Goal: Information Seeking & Learning: Find specific fact

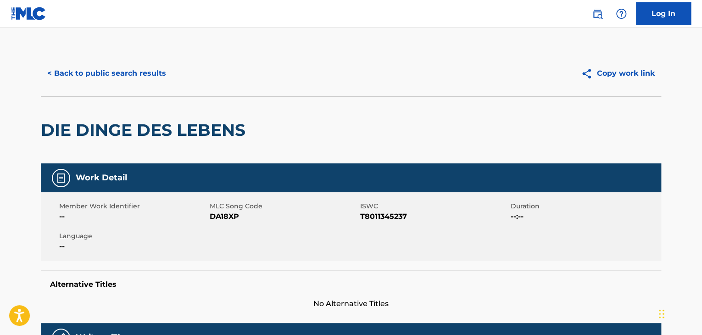
click at [141, 72] on button "< Back to public search results" at bounding box center [107, 73] width 132 height 23
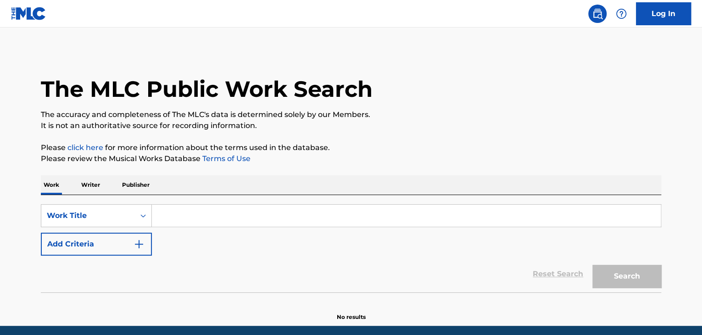
click at [229, 217] on input "Search Form" at bounding box center [406, 216] width 509 height 22
paste input "When We Were Young"
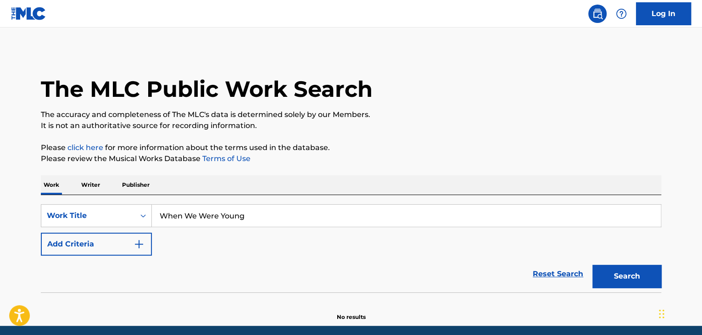
type input "When We Were Young"
click at [139, 238] on button "Add Criteria" at bounding box center [96, 244] width 111 height 23
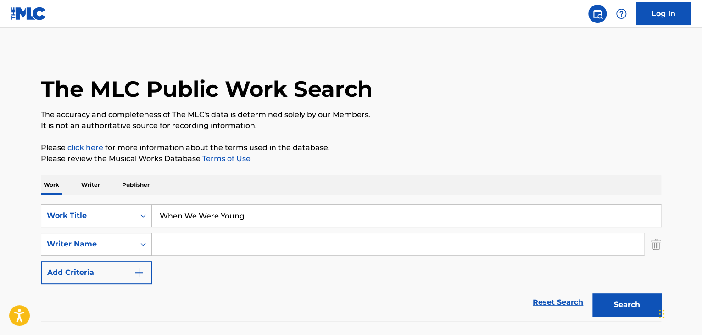
click at [189, 243] on input "Search Form" at bounding box center [398, 244] width 492 height 22
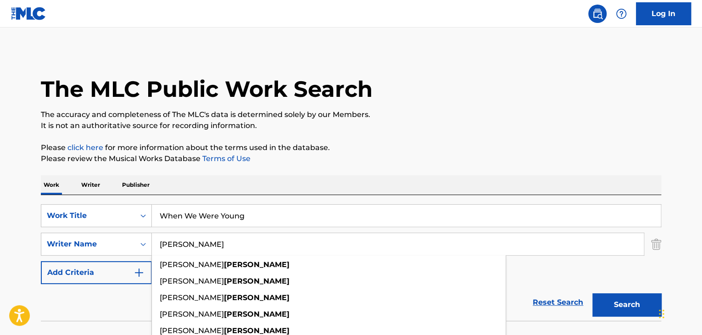
type input "[PERSON_NAME]"
click at [592, 293] on button "Search" at bounding box center [626, 304] width 69 height 23
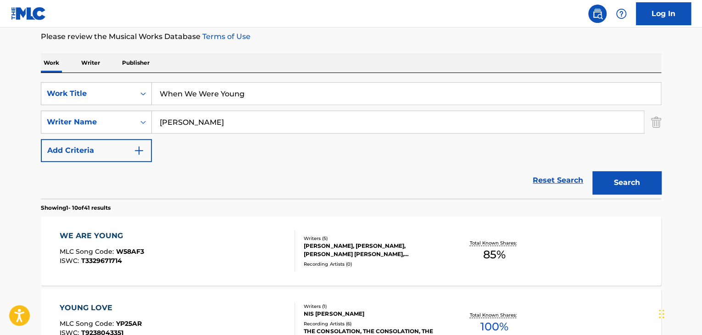
scroll to position [153, 0]
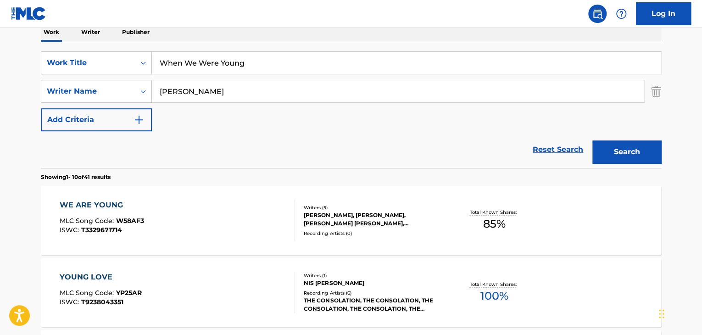
click at [99, 206] on div "WE ARE YOUNG" at bounding box center [102, 204] width 84 height 11
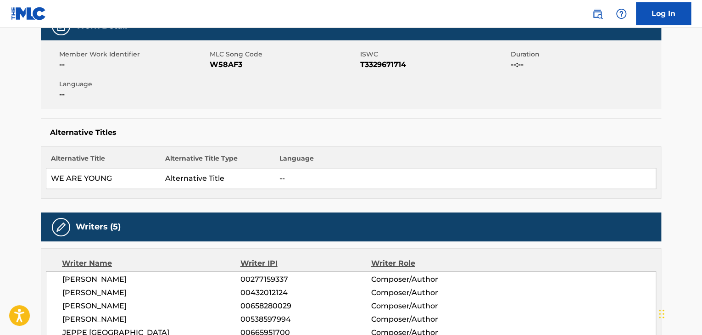
scroll to position [122, 0]
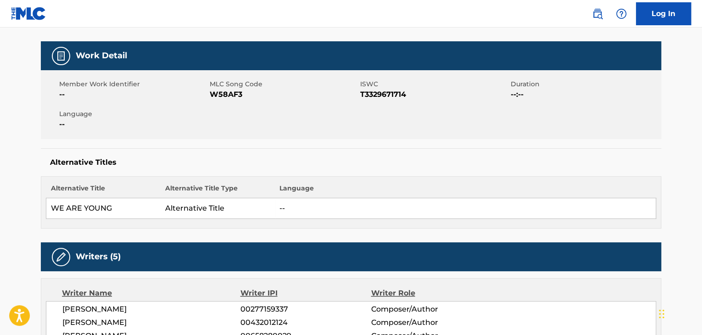
click at [230, 94] on span "W58AF3" at bounding box center [284, 94] width 148 height 11
click at [229, 94] on span "W58AF3" at bounding box center [284, 94] width 148 height 11
click at [228, 94] on span "W58AF3" at bounding box center [284, 94] width 148 height 11
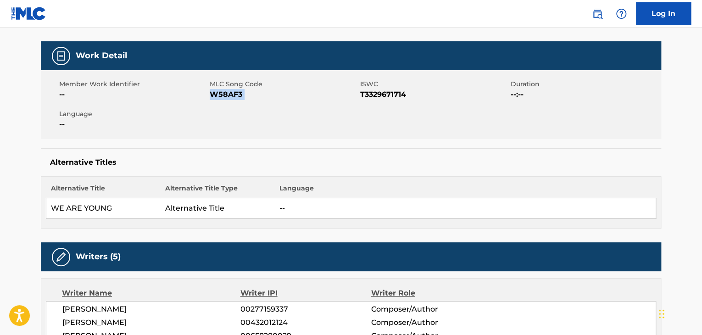
copy span "W58AF3"
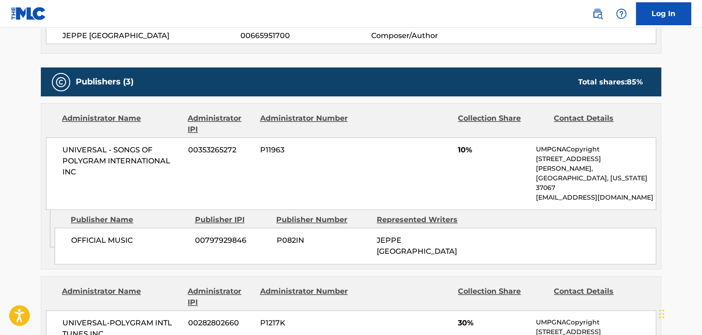
scroll to position [489, 0]
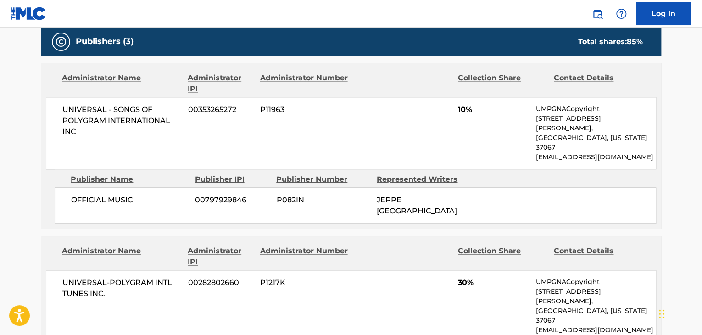
click at [111, 194] on span "OFFICIAL MUSIC" at bounding box center [129, 199] width 117 height 11
copy div "OFFICIAL MUSIC"
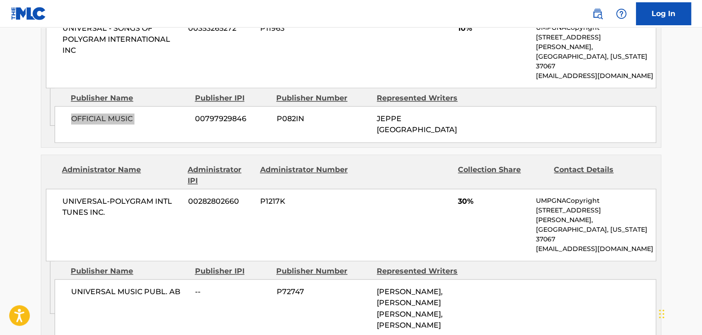
scroll to position [581, 0]
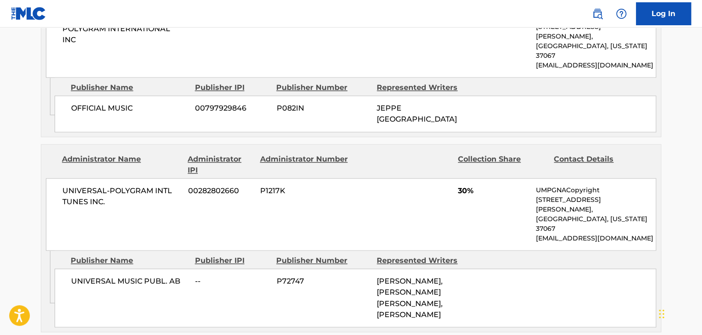
click at [127, 276] on span "UNIVERSAL MUSIC PUBL. AB" at bounding box center [129, 281] width 117 height 11
copy div "UNIVERSAL MUSIC PUBL. AB"
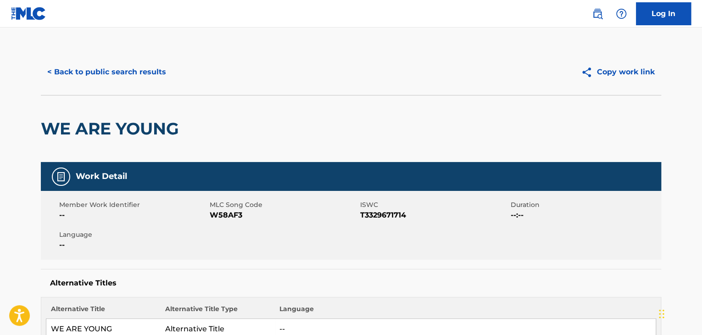
scroll to position [0, 0]
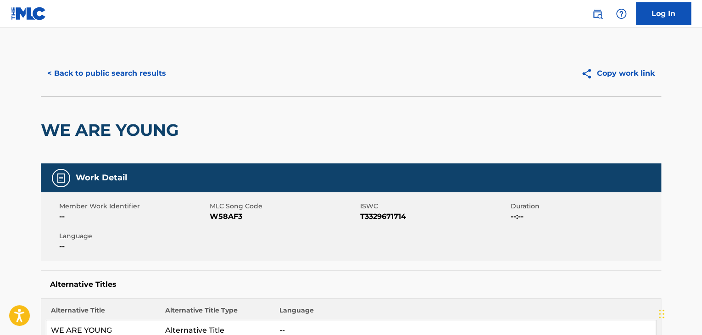
click at [134, 70] on button "< Back to public search results" at bounding box center [107, 73] width 132 height 23
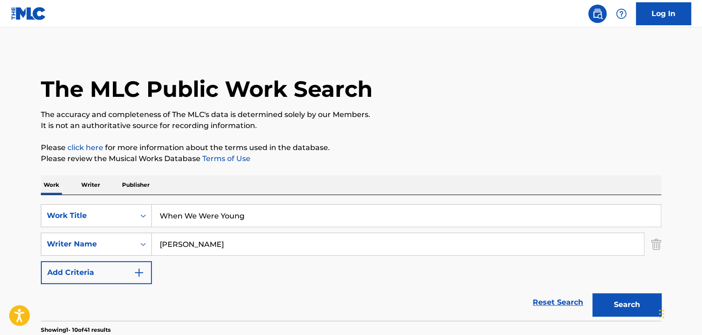
scroll to position [153, 0]
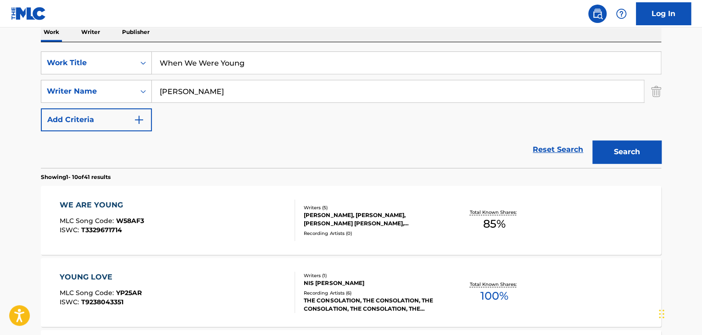
click at [251, 65] on input "When We Were Young" at bounding box center [406, 63] width 509 height 22
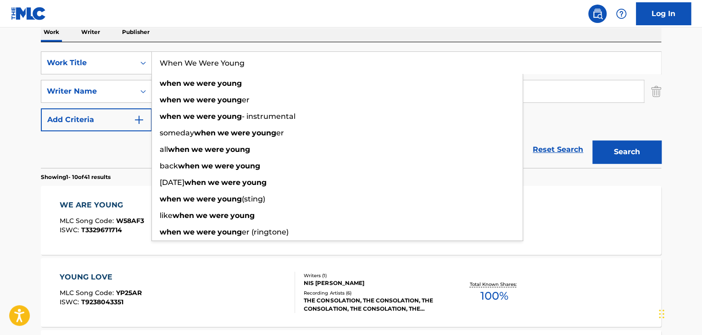
click at [251, 65] on input "When We Were Young" at bounding box center [406, 63] width 509 height 22
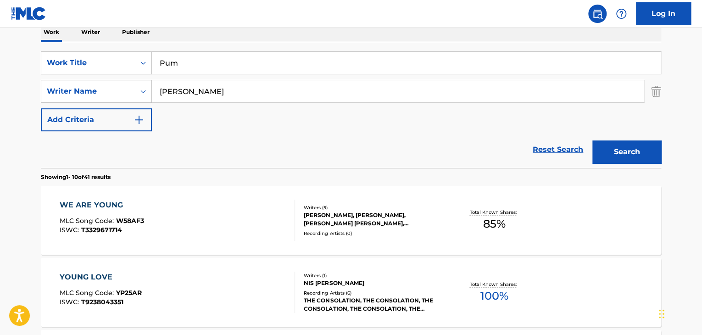
type input "Pum"
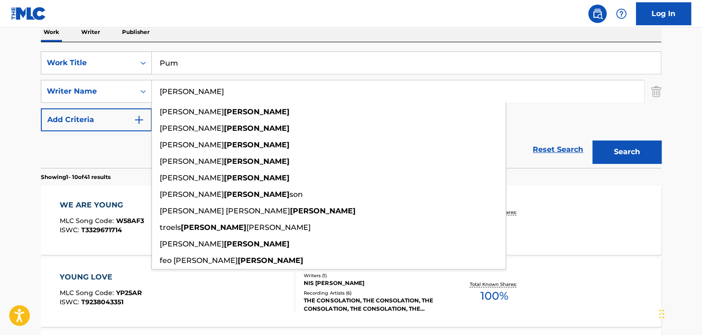
paste input "Guetta"
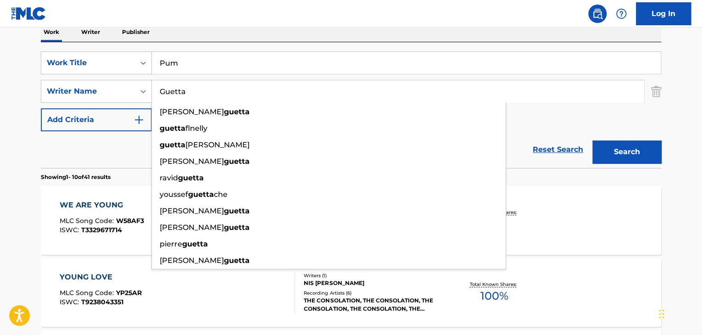
type input "Guetta"
click at [592, 140] on button "Search" at bounding box center [626, 151] width 69 height 23
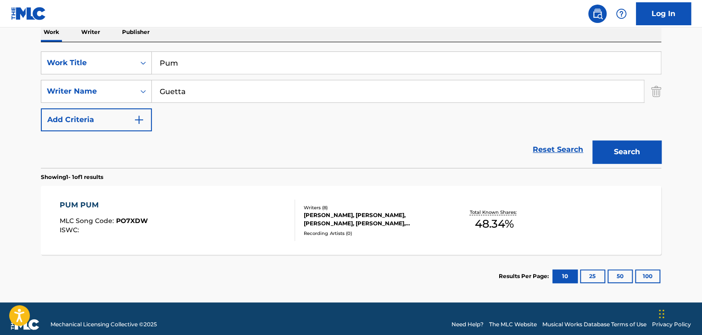
click at [78, 200] on div "PUM PUM" at bounding box center [104, 204] width 88 height 11
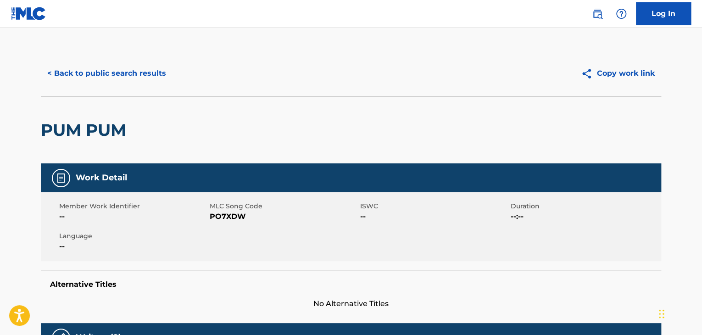
click at [225, 215] on span "PO7XDW" at bounding box center [284, 216] width 148 height 11
copy span "PO7XDW"
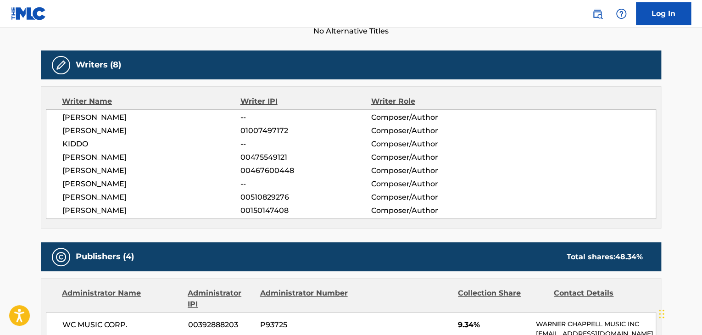
scroll to position [275, 0]
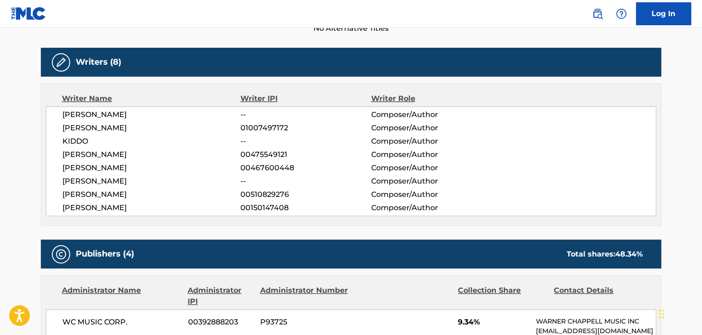
click at [107, 179] on span "[PERSON_NAME]" at bounding box center [151, 181] width 178 height 11
click at [108, 178] on span "[PERSON_NAME]" at bounding box center [151, 181] width 178 height 11
click at [109, 177] on span "[PERSON_NAME]" at bounding box center [151, 181] width 178 height 11
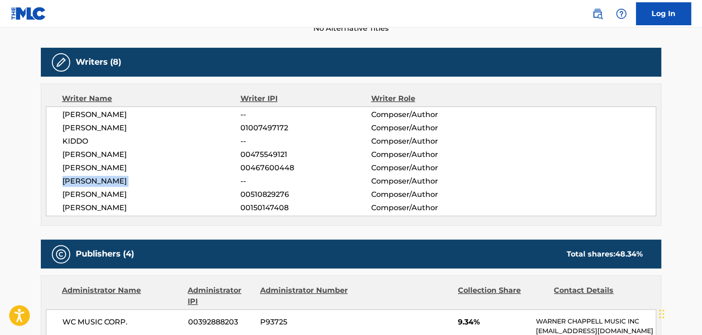
click at [109, 177] on span "[PERSON_NAME]" at bounding box center [151, 181] width 178 height 11
copy div "[PERSON_NAME]"
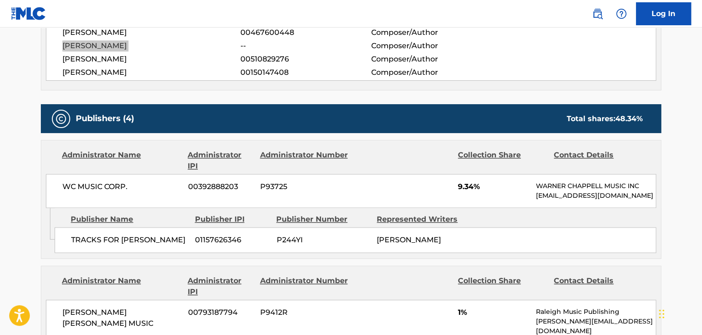
scroll to position [459, 0]
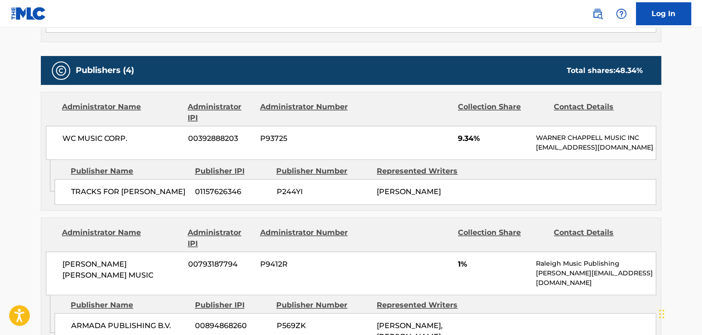
click at [104, 187] on span "TRACKS FOR [PERSON_NAME]" at bounding box center [129, 191] width 117 height 11
click at [104, 188] on span "TRACKS FOR [PERSON_NAME]" at bounding box center [129, 191] width 117 height 11
click at [102, 188] on span "TRACKS FOR [PERSON_NAME]" at bounding box center [129, 191] width 117 height 11
click at [97, 191] on span "TRACKS FOR [PERSON_NAME]" at bounding box center [129, 191] width 117 height 11
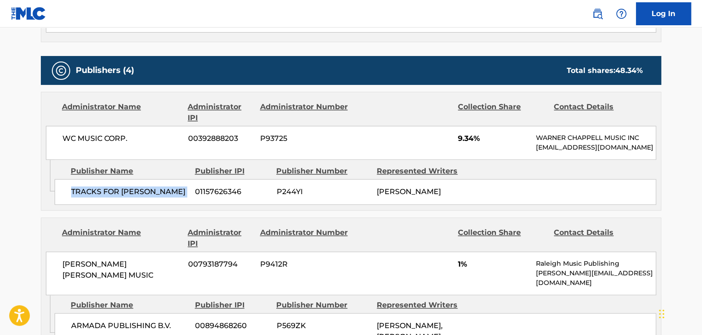
click at [97, 191] on span "TRACKS FOR [PERSON_NAME]" at bounding box center [129, 191] width 117 height 11
copy div "TRACKS FOR [PERSON_NAME]"
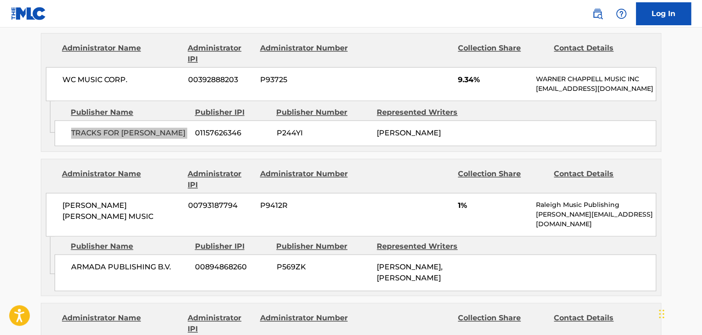
scroll to position [520, 0]
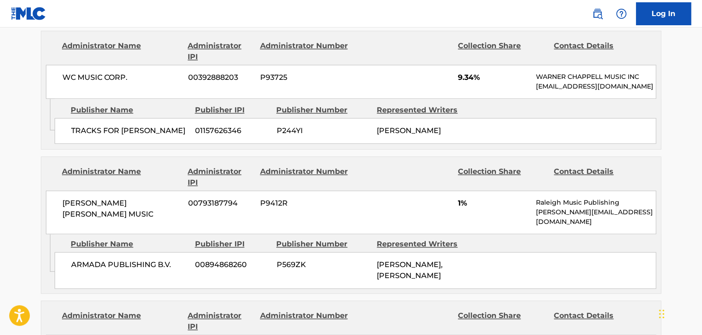
click at [139, 259] on span "ARMADA PUBLISHING B.V." at bounding box center [129, 264] width 117 height 11
copy div "ARMADA PUBLISHING B.V."
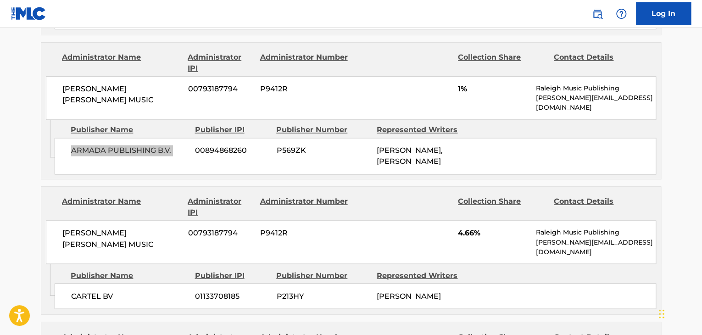
scroll to position [642, 0]
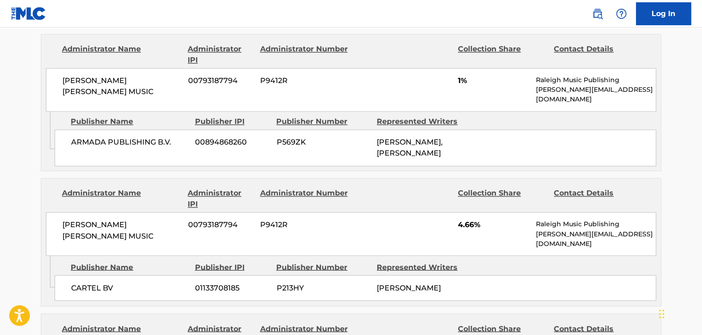
click at [93, 282] on span "CARTEL BV" at bounding box center [129, 287] width 117 height 11
click at [92, 282] on span "CARTEL BV" at bounding box center [129, 287] width 117 height 11
copy div "CARTEL BV"
